Goal: Information Seeking & Learning: Check status

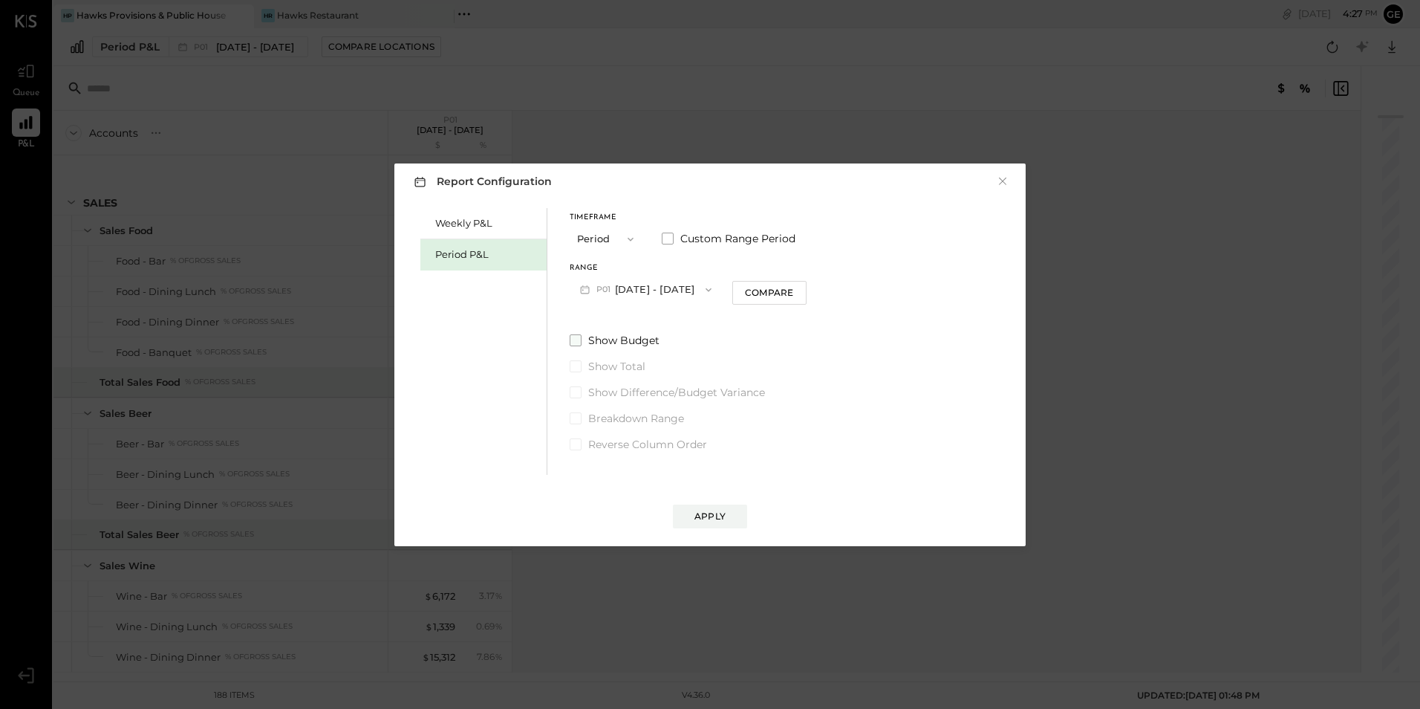
click at [584, 336] on label "Show Budget" at bounding box center [688, 340] width 237 height 15
click at [611, 235] on button "Period" at bounding box center [607, 238] width 74 height 27
click at [598, 277] on div "Quarter" at bounding box center [607, 265] width 73 height 27
click at [617, 241] on span "button" at bounding box center [626, 239] width 19 height 12
click at [618, 295] on div "YTD" at bounding box center [607, 292] width 73 height 27
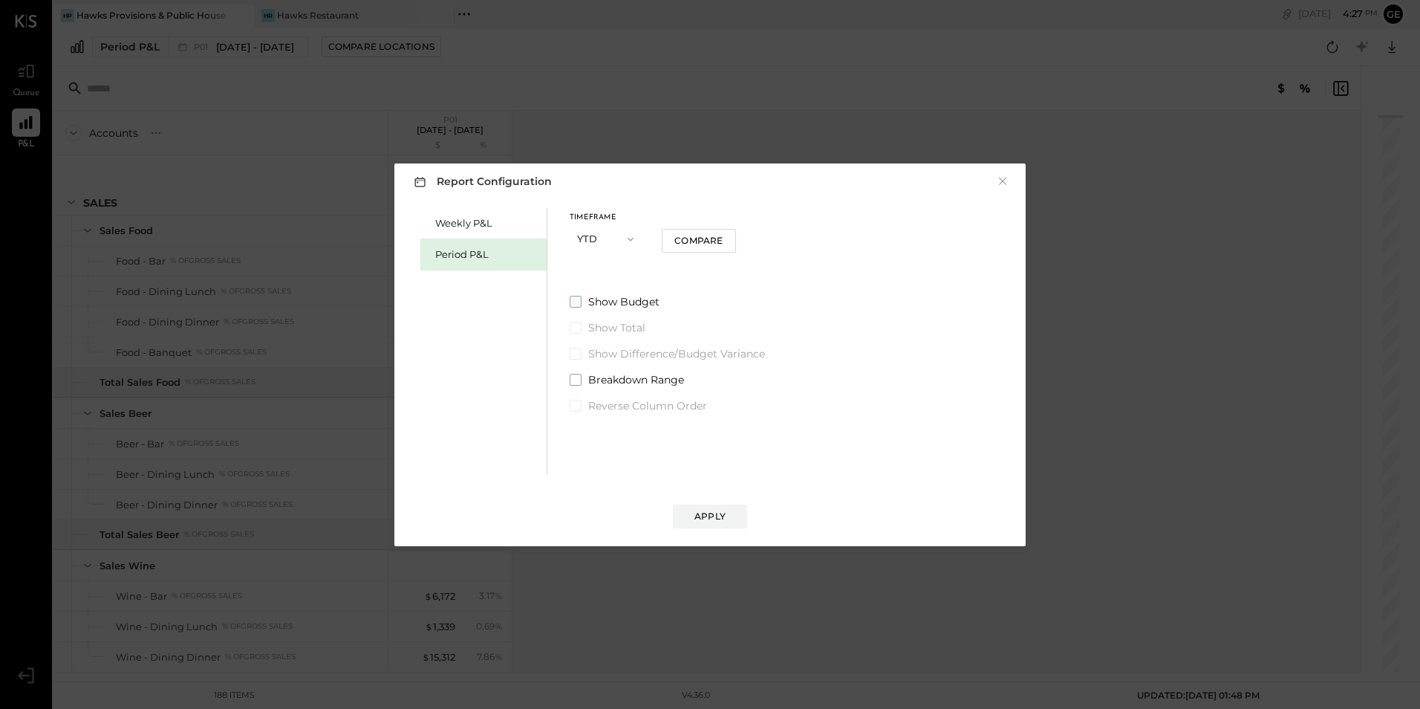
click at [626, 302] on span "Show Budget" at bounding box center [623, 301] width 71 height 15
click at [699, 513] on div "Apply" at bounding box center [710, 516] width 31 height 13
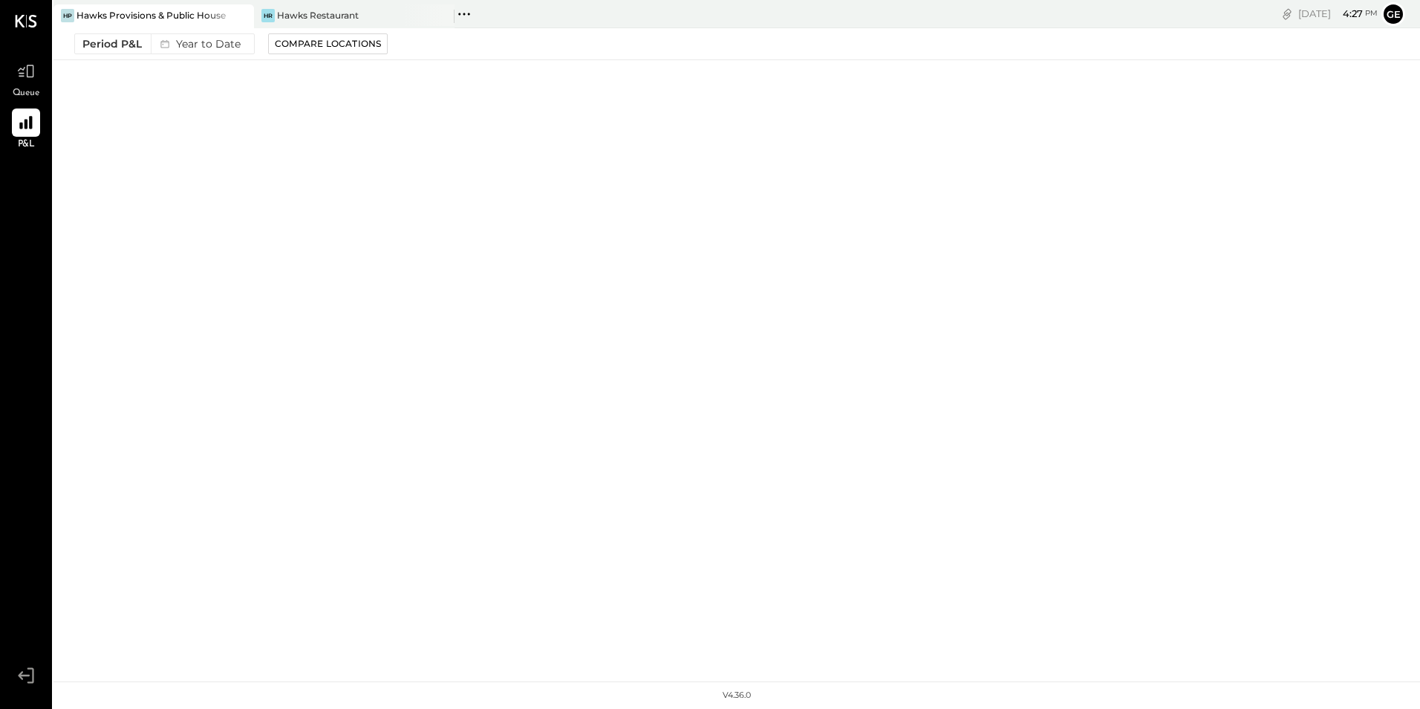
click at [112, 10] on div "Hawks Provisions & Public House" at bounding box center [151, 15] width 149 height 13
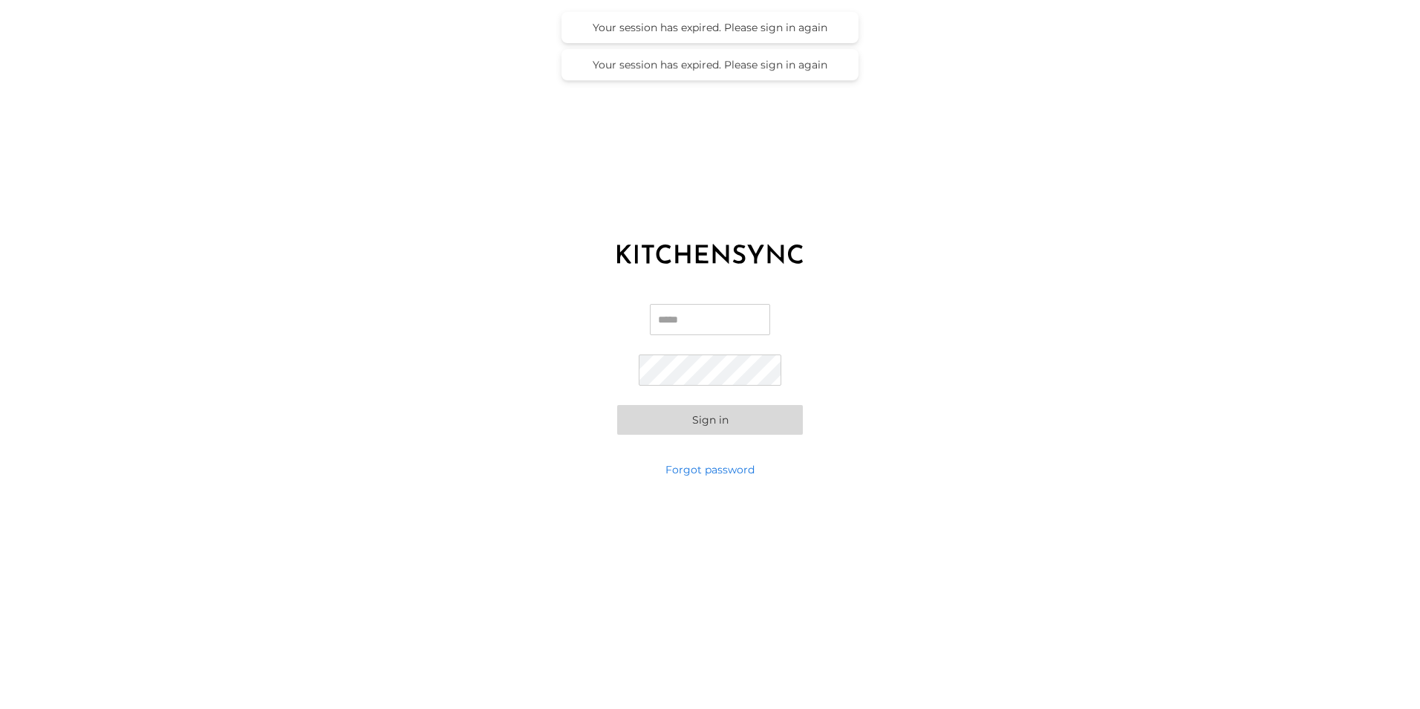
type input "**********"
click at [693, 411] on button "Sign in" at bounding box center [710, 420] width 186 height 30
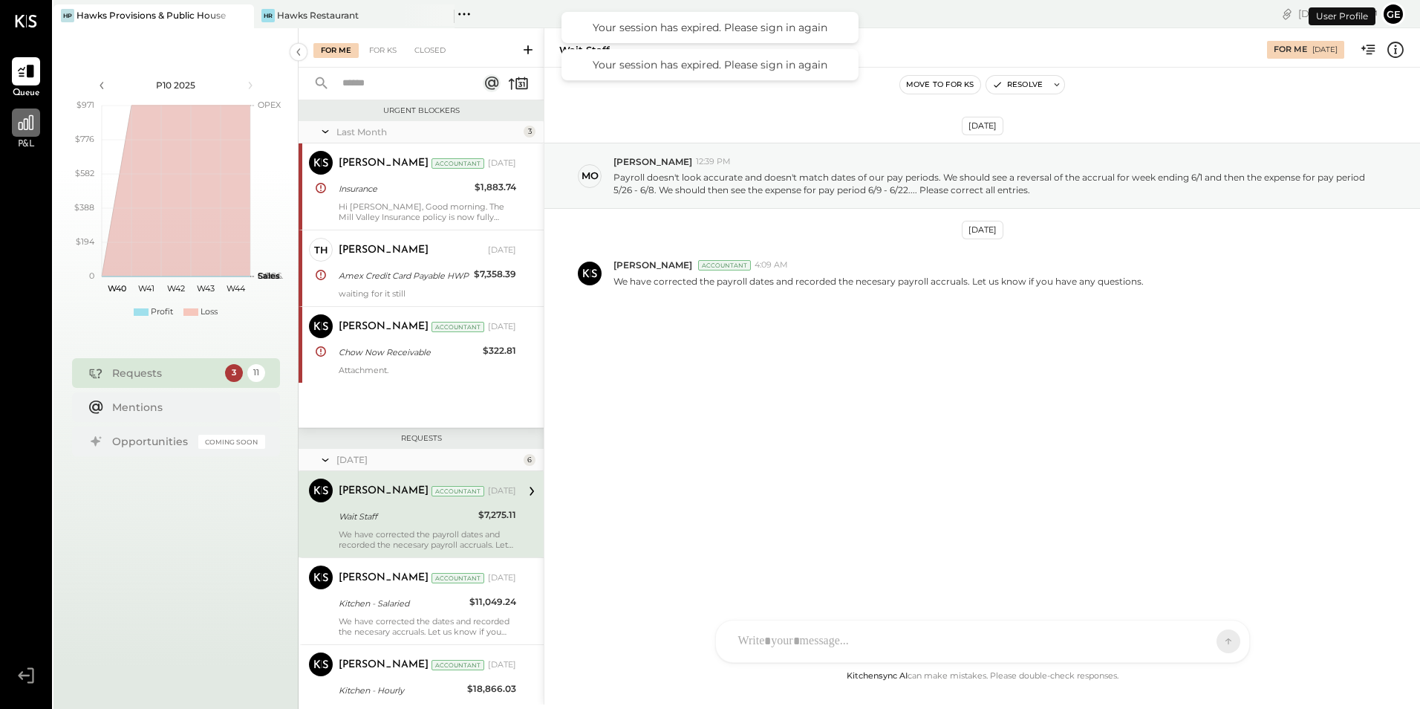
scroll to position [111, 0]
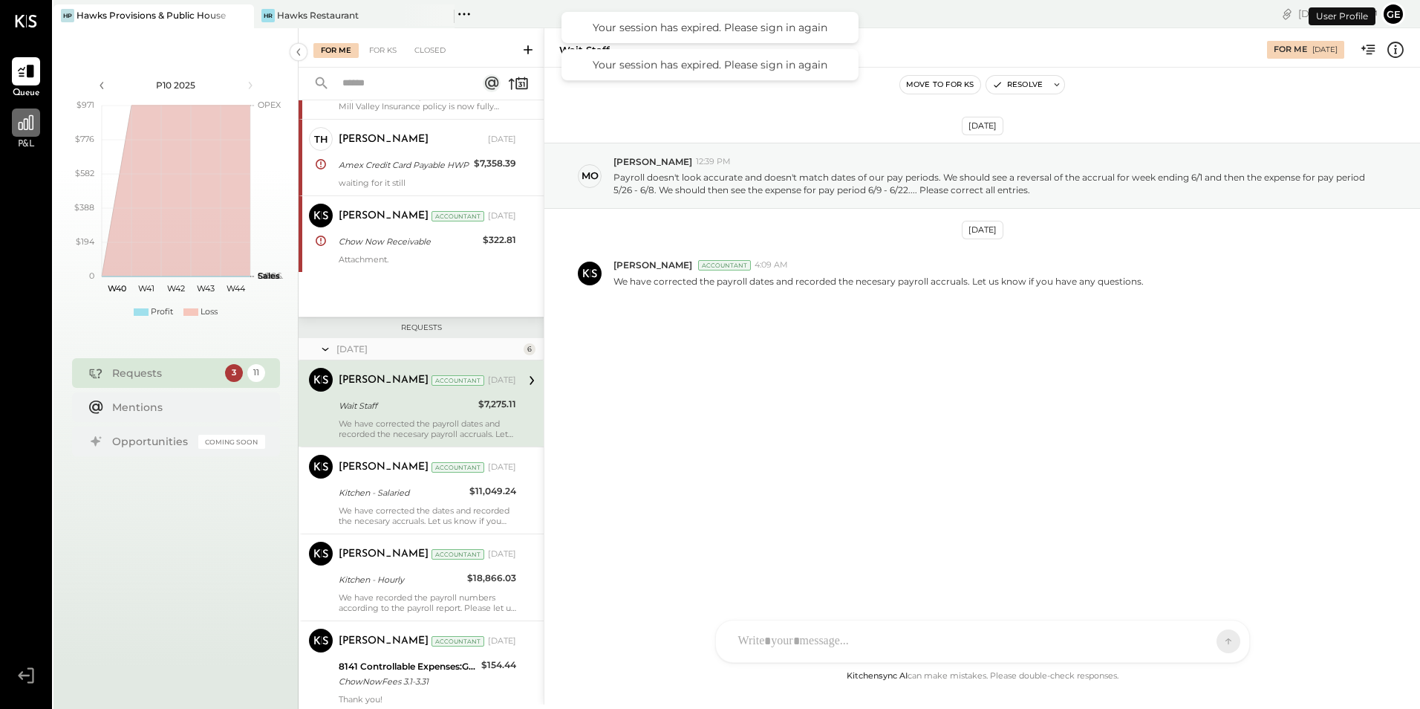
click at [25, 120] on icon at bounding box center [26, 122] width 15 height 15
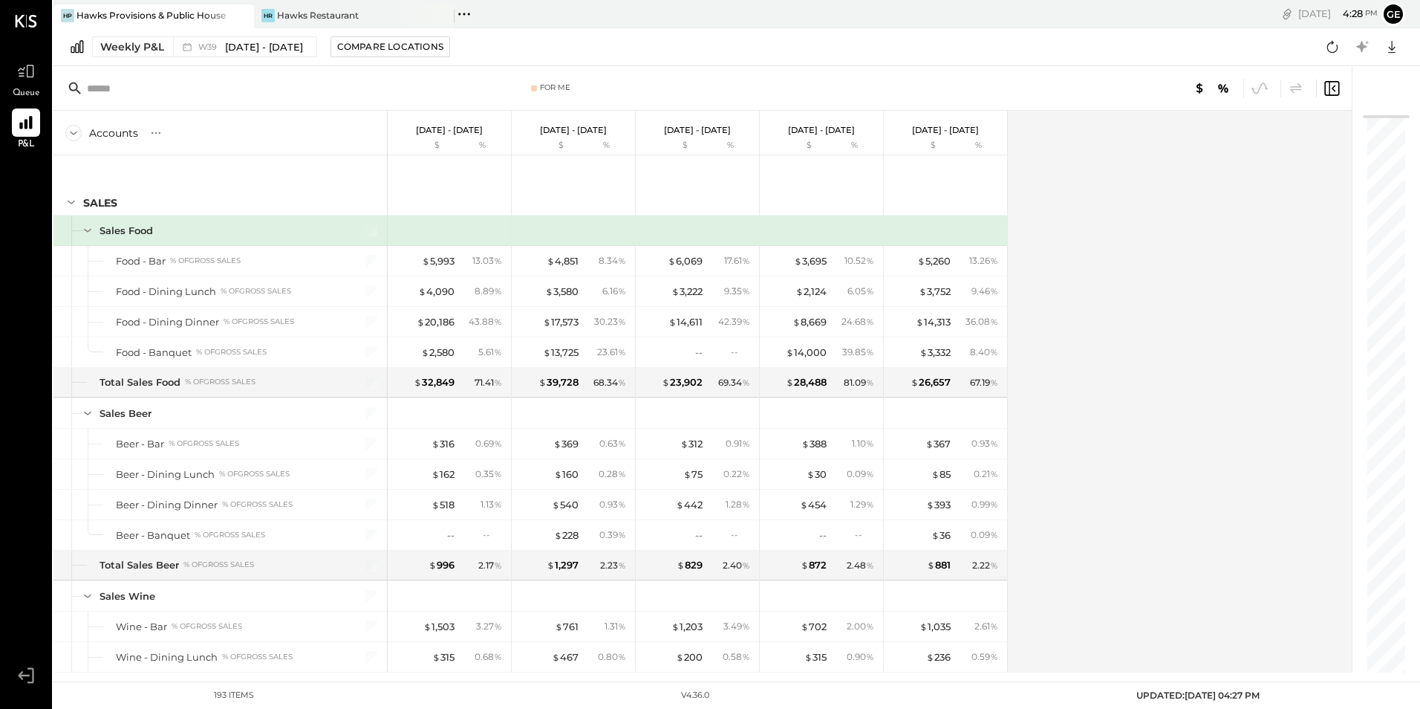
click at [1257, 175] on div "Accounts S % GL [DATE] - [DATE] $ % [DATE] - [DATE] $ % [DATE] - [DATE] $ % [DA…" at bounding box center [703, 392] width 1301 height 562
click at [190, 40] on icon at bounding box center [187, 46] width 15 height 15
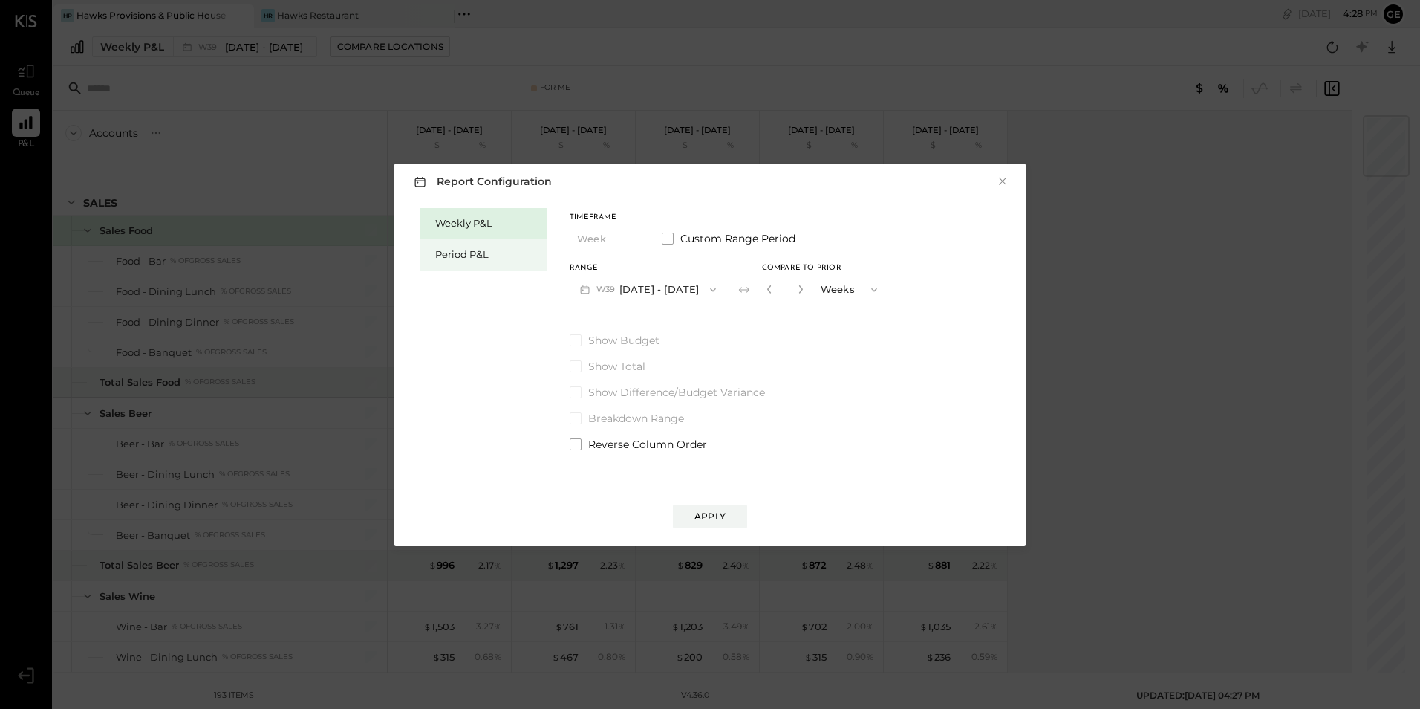
click at [501, 254] on div "Period P&L" at bounding box center [487, 254] width 104 height 14
click at [579, 230] on button "Period" at bounding box center [607, 238] width 74 height 27
click at [602, 288] on div "YTD" at bounding box center [607, 292] width 73 height 27
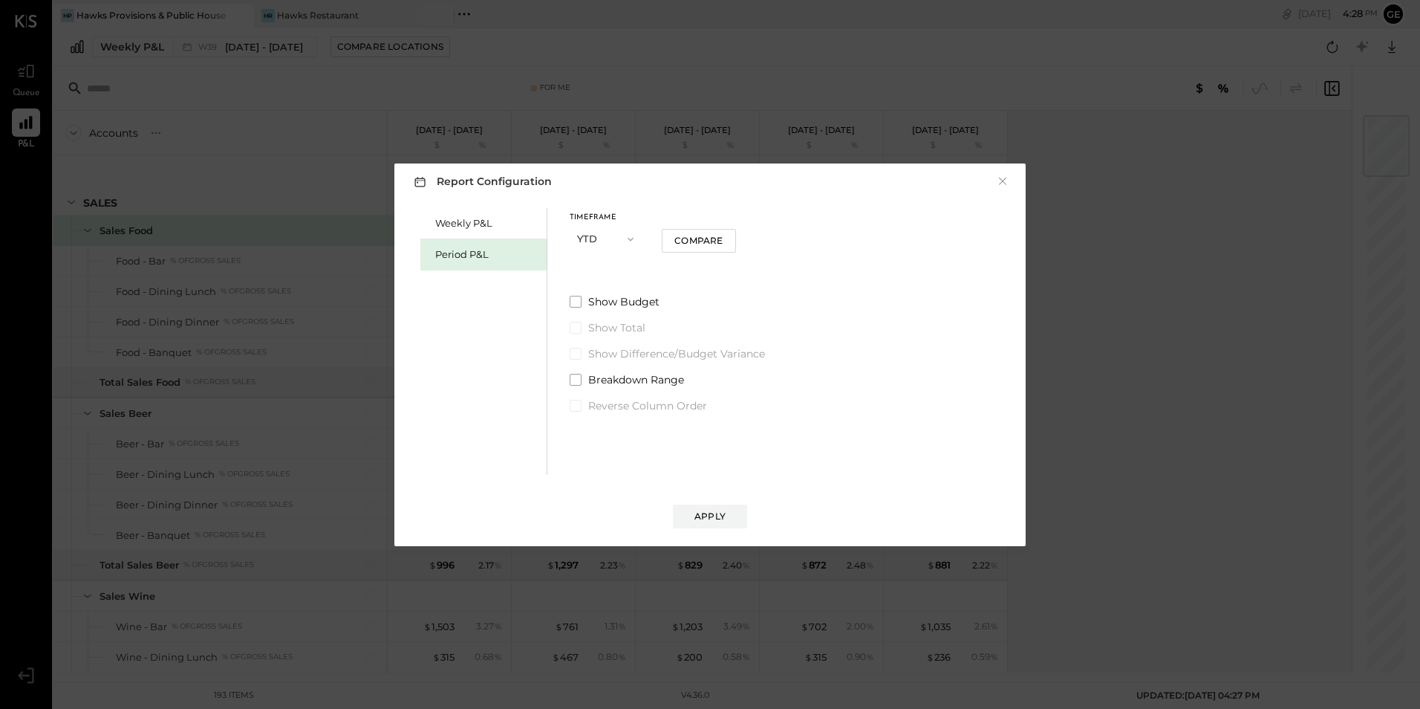
click at [574, 310] on div "Show Budget Show Total Show Difference/Budget Variance Breakdown Range Reverse …" at bounding box center [667, 353] width 195 height 119
click at [575, 303] on span at bounding box center [576, 302] width 12 height 12
click at [725, 513] on div "Apply" at bounding box center [710, 516] width 31 height 13
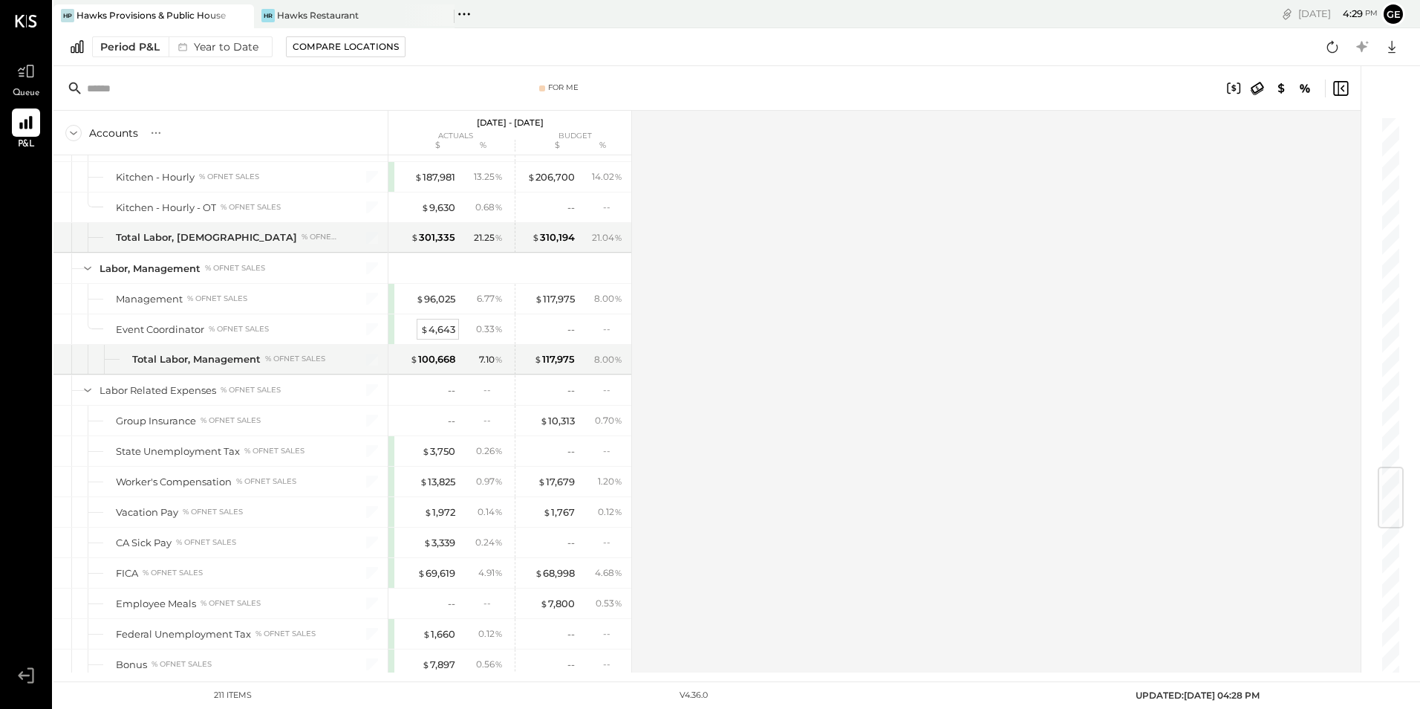
scroll to position [2954, 0]
